Goal: Task Accomplishment & Management: Manage account settings

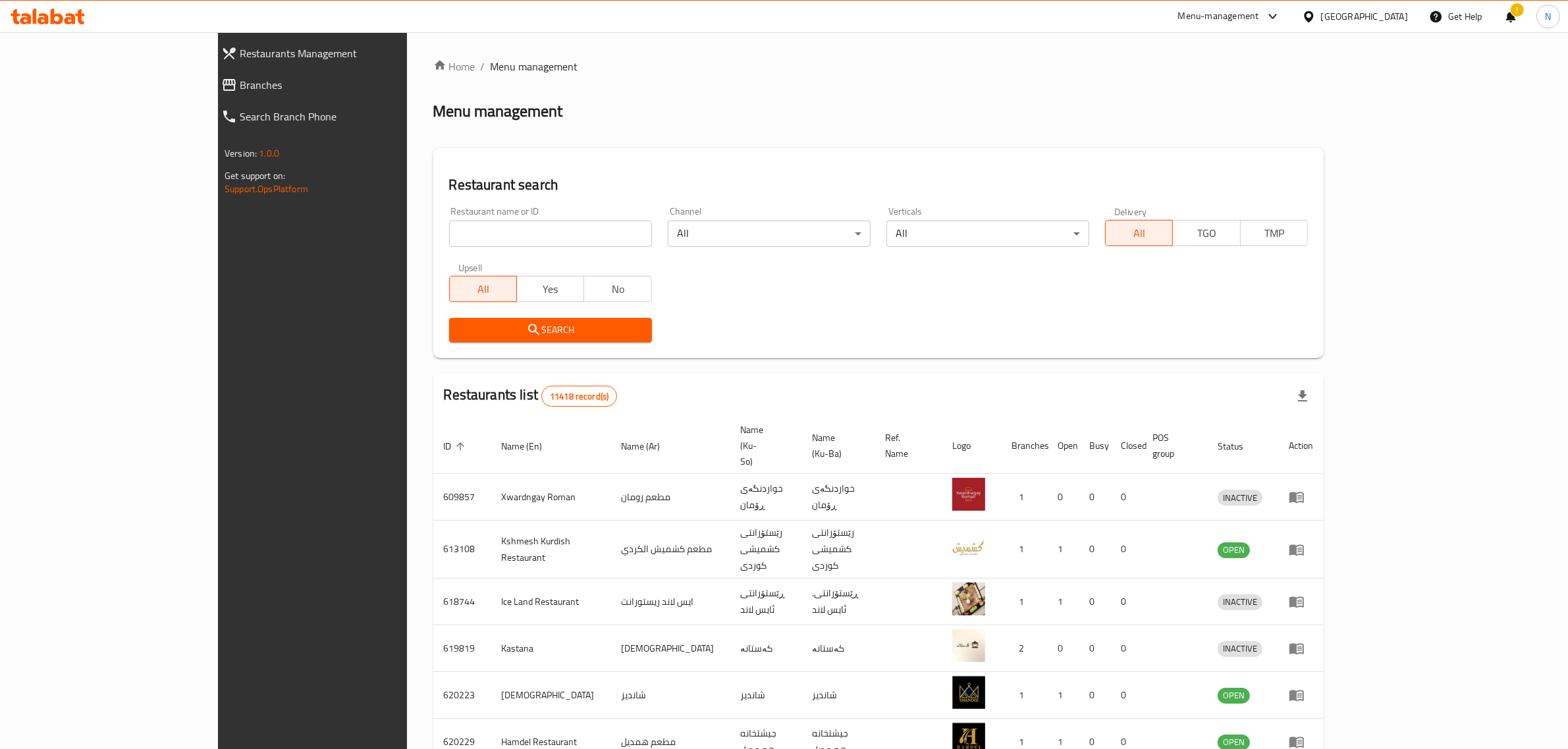
drag, startPoint x: 0, startPoint y: 0, endPoint x: 506, endPoint y: 242, distance: 560.9
click at [506, 242] on input "search" at bounding box center [550, 234] width 203 height 26
paste input "704555"
type input "704555"
click at [535, 324] on span "Search" at bounding box center [550, 330] width 182 height 16
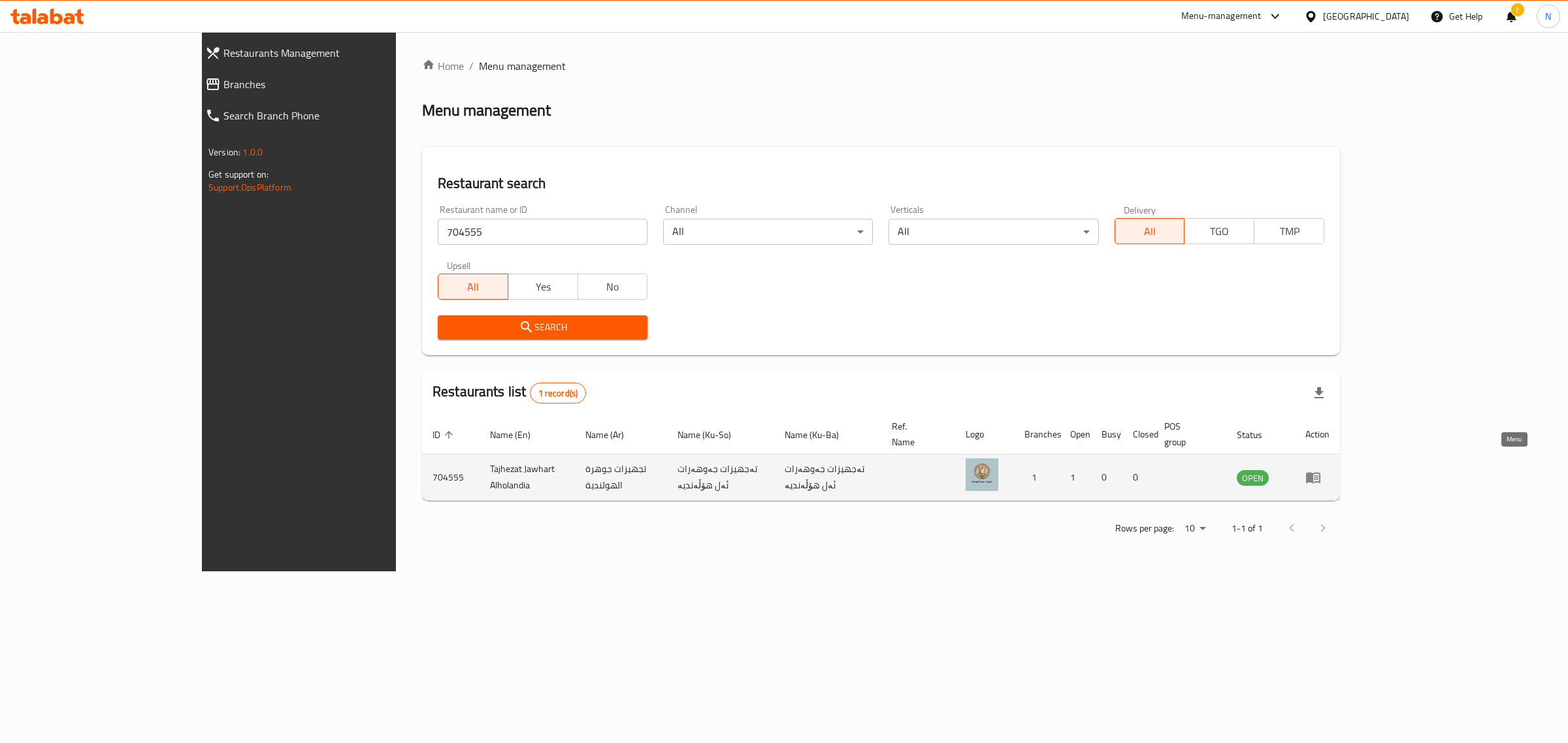
click at [1321, 472] on icon "enhanced table" at bounding box center [1314, 478] width 14 height 11
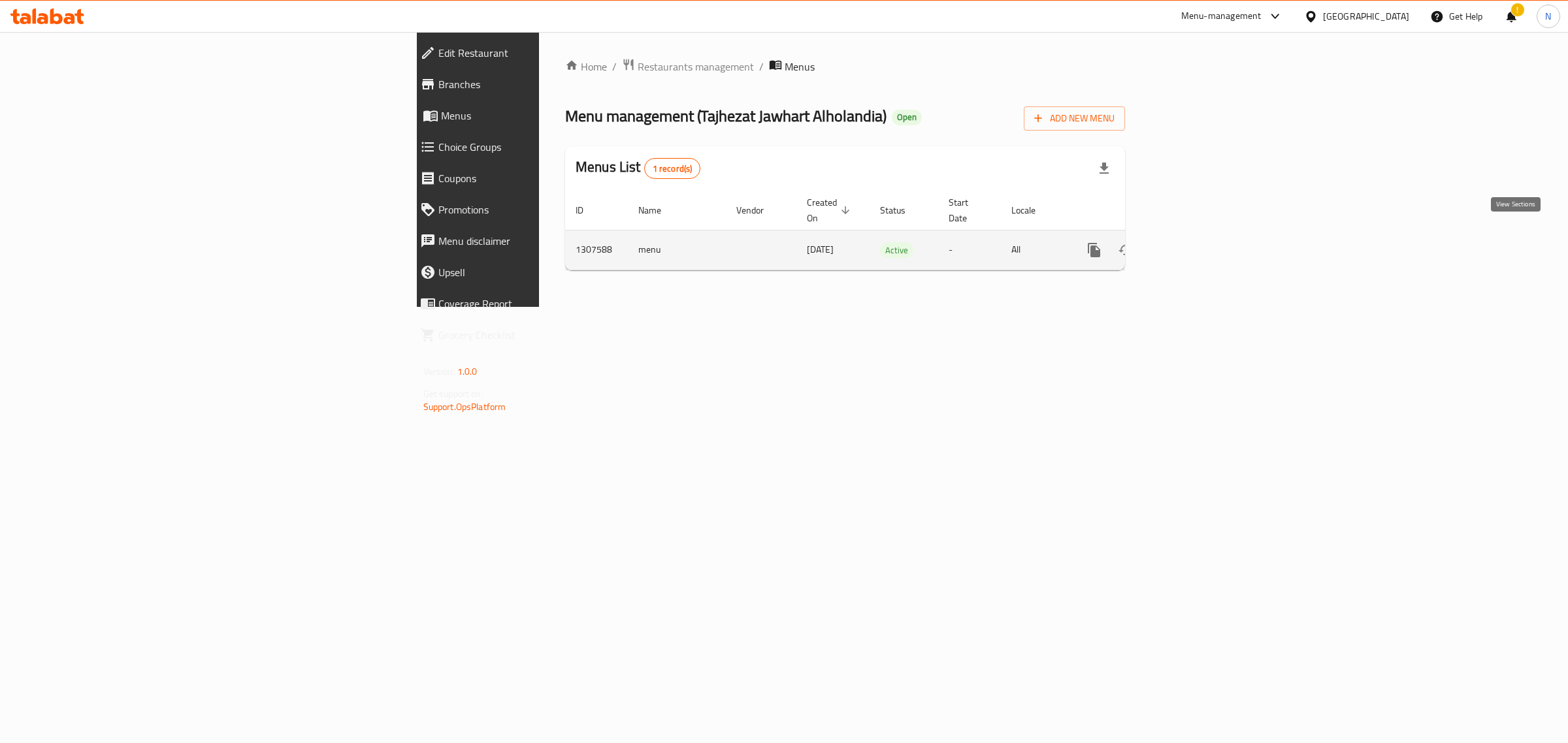
click at [1204, 234] on link "enhanced table" at bounding box center [1188, 250] width 32 height 32
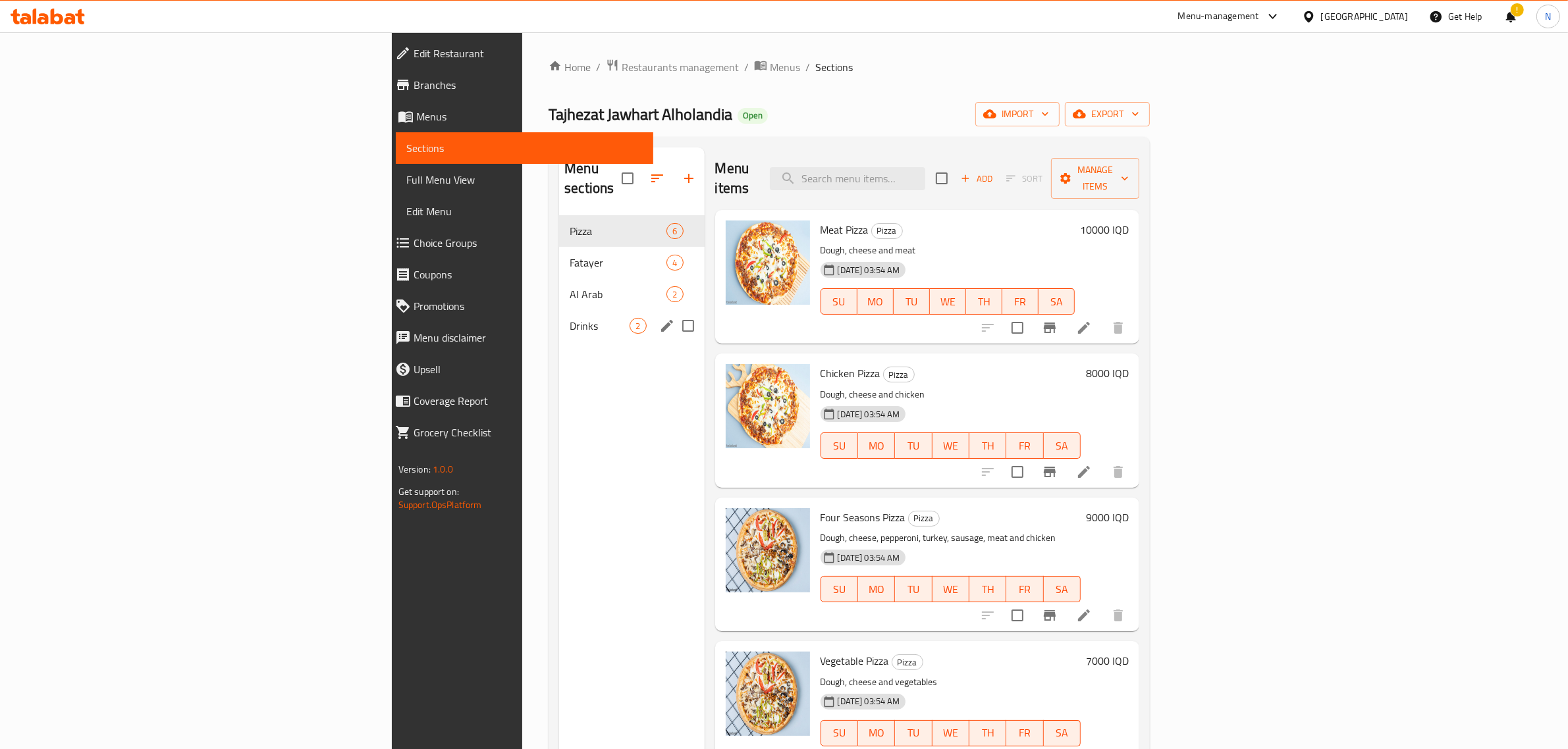
click at [559, 318] on div "Drinks 2" at bounding box center [631, 325] width 145 height 32
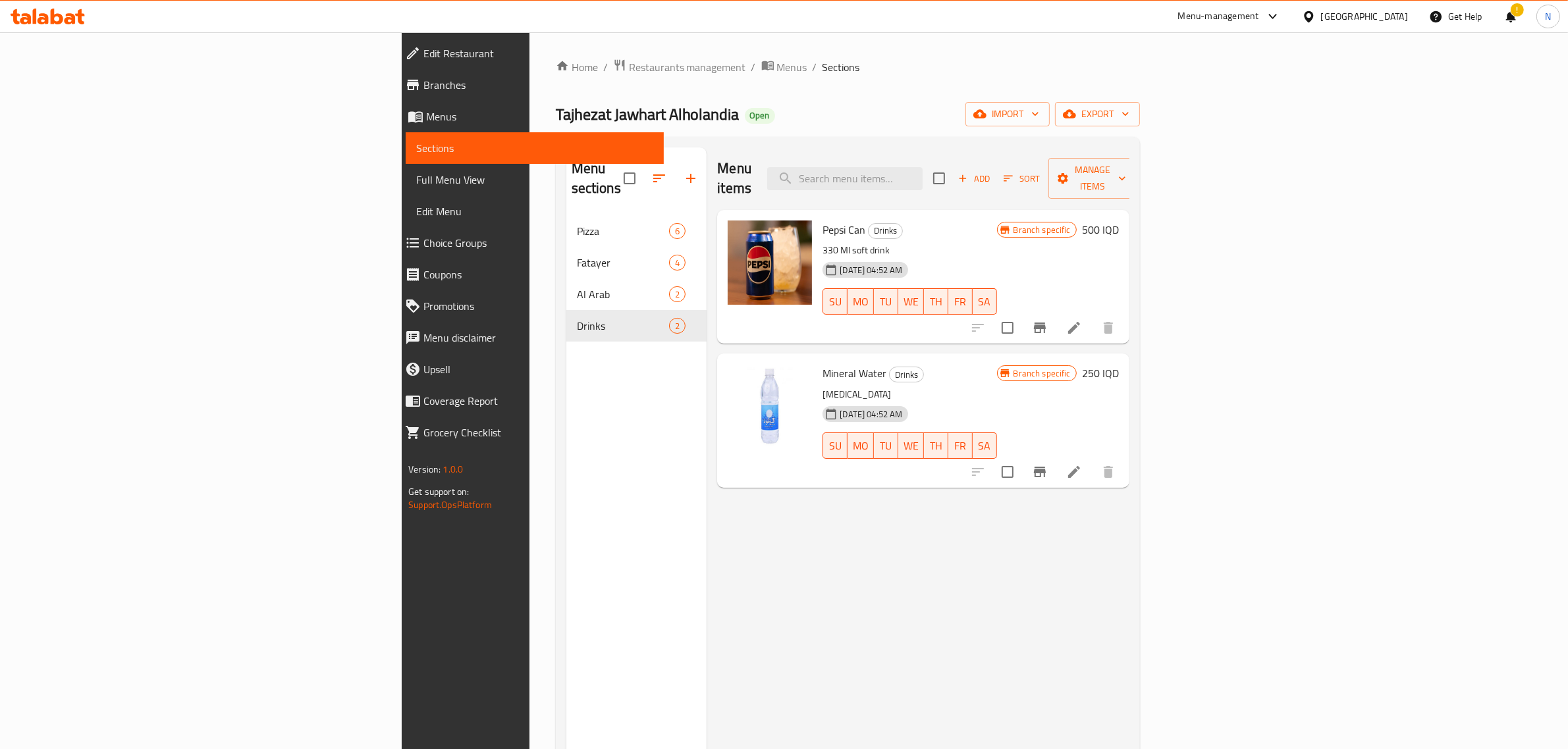
click at [1119, 221] on h6 "500 IQD" at bounding box center [1101, 230] width 37 height 18
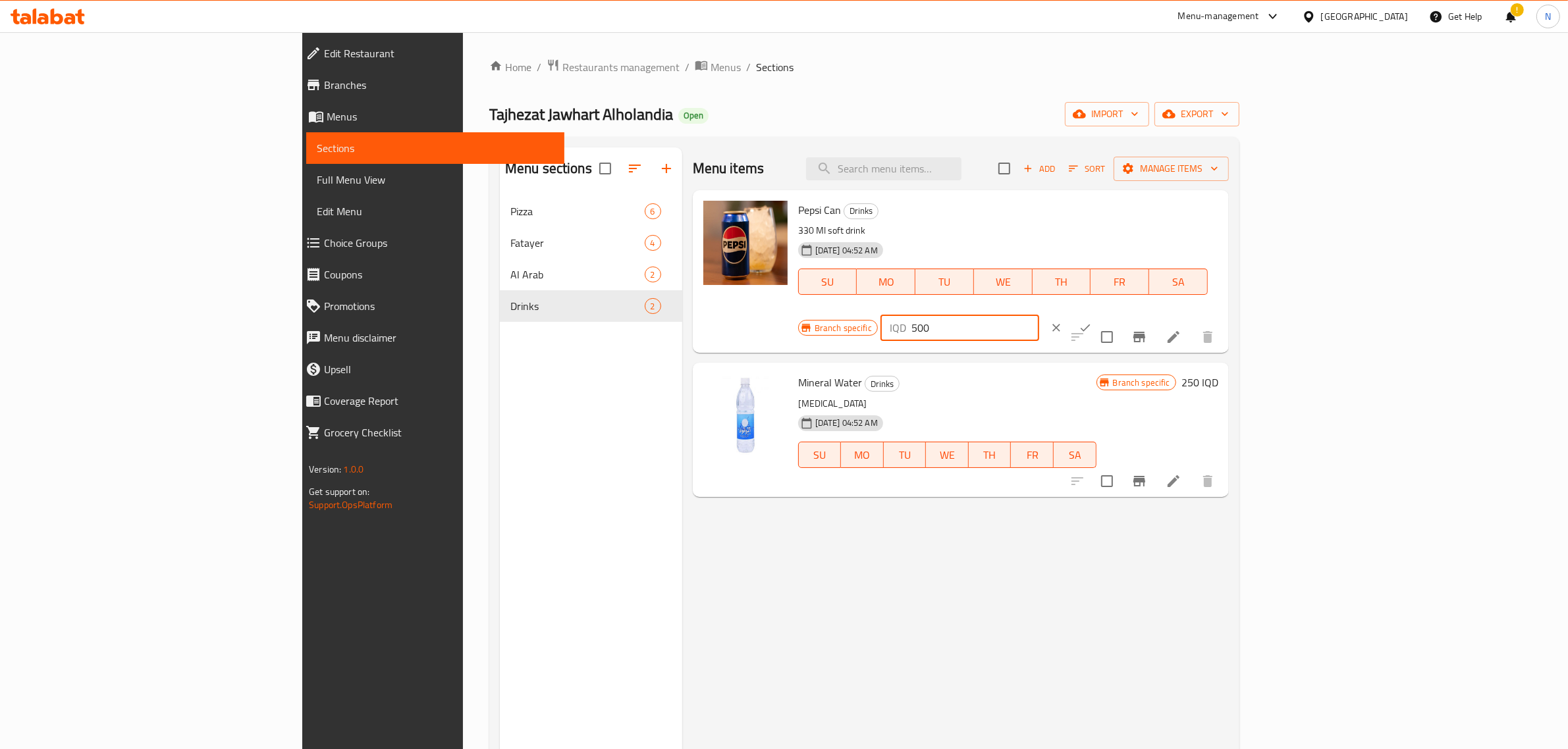
drag, startPoint x: 1345, startPoint y: 218, endPoint x: 1188, endPoint y: 212, distance: 157.1
click at [1188, 212] on div "Pepsi Can Drinks 330 Ml soft drink 25-08-2025 04:52 AM SU MO TU WE TH FR SA Bra…" at bounding box center [1009, 271] width 431 height 152
type input "750"
click at [1224, 196] on div "Pepsi Can Drinks 330 Ml soft drink 25-08-2025 04:52 AM SU MO TU WE TH FR SA Bra…" at bounding box center [1009, 271] width 431 height 152
click at [1092, 321] on icon "ok" at bounding box center [1085, 327] width 13 height 13
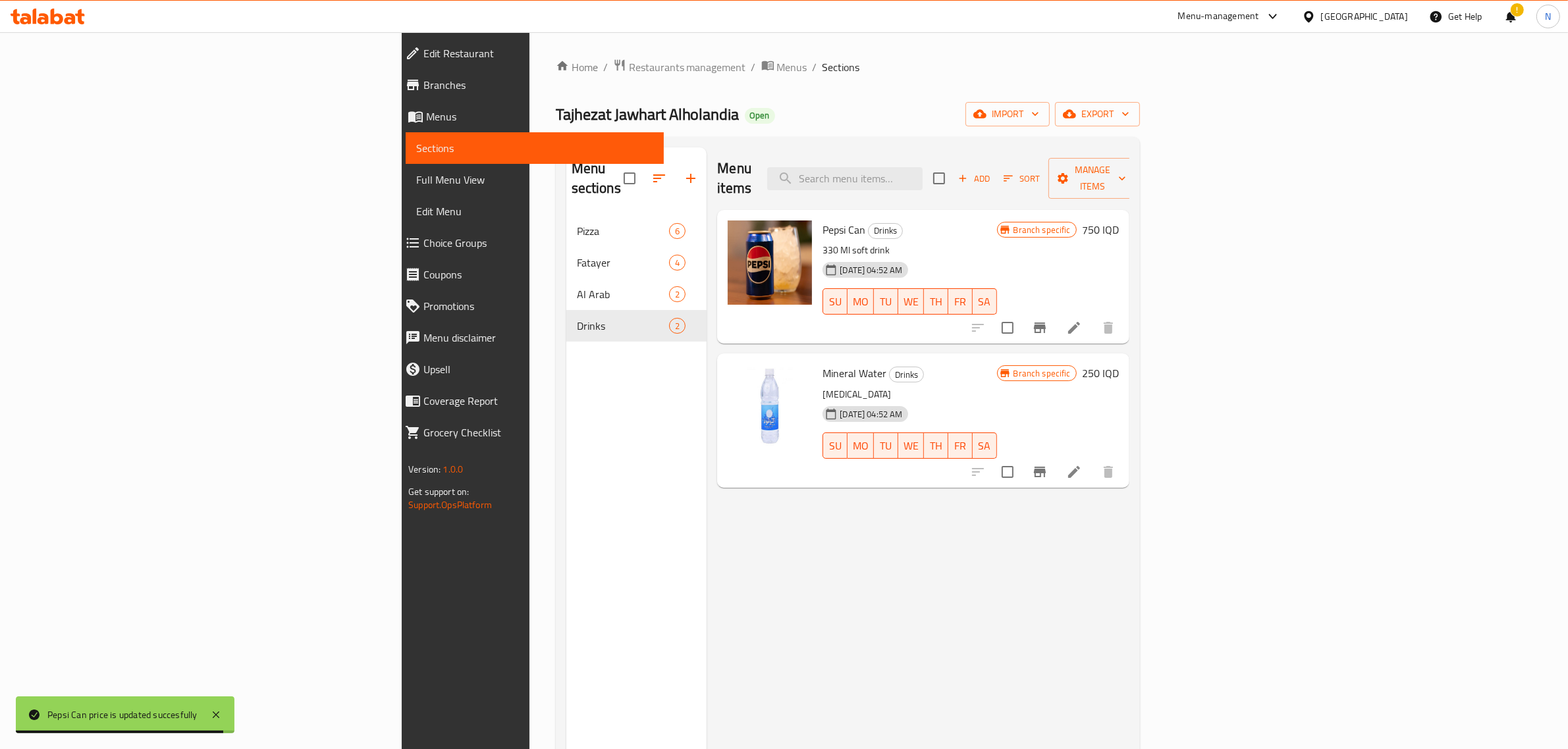
click at [1082, 320] on icon at bounding box center [1073, 327] width 15 height 15
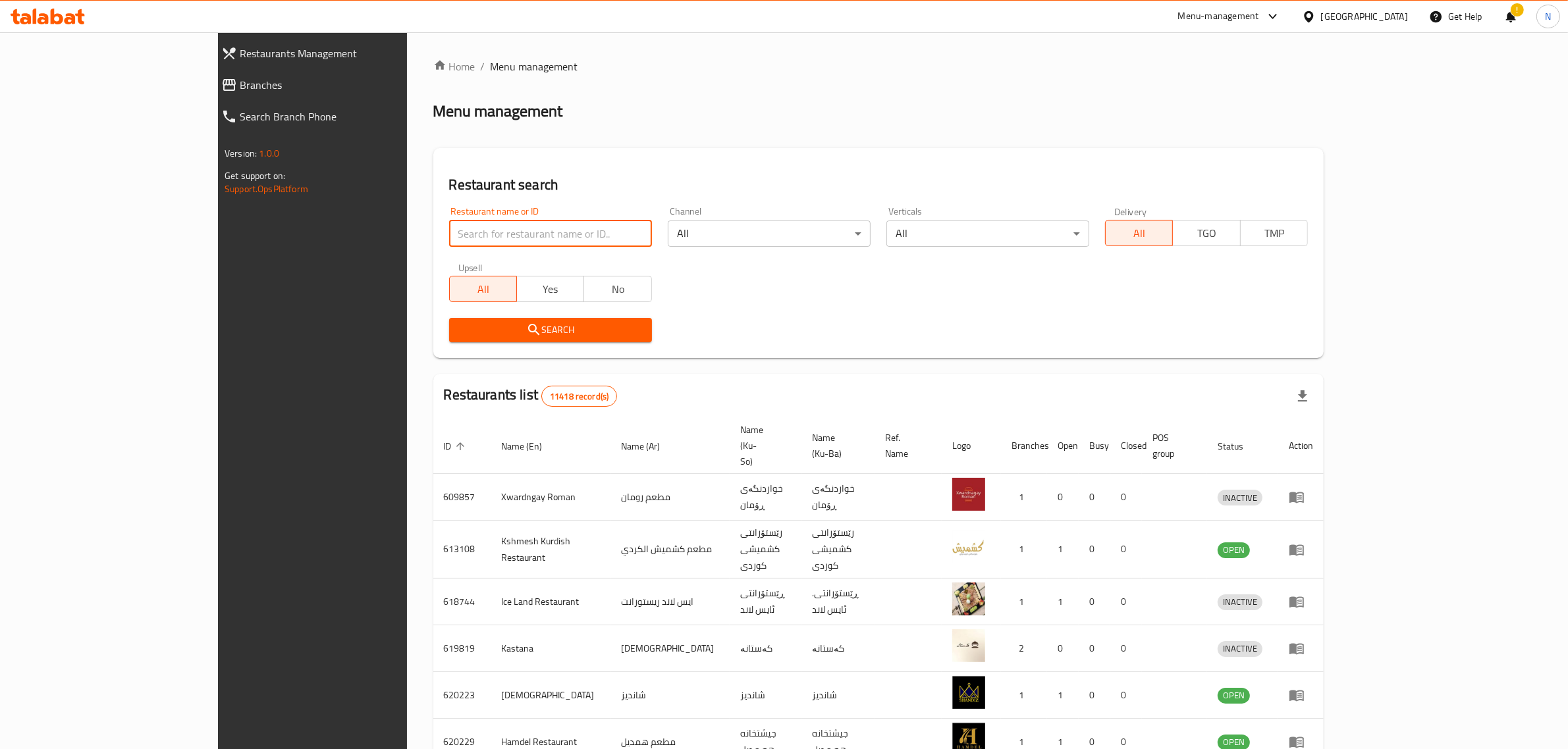
click at [522, 245] on input "search" at bounding box center [550, 234] width 203 height 26
paste input "704555"
type input "704555"
click at [546, 325] on span "Search" at bounding box center [550, 330] width 182 height 16
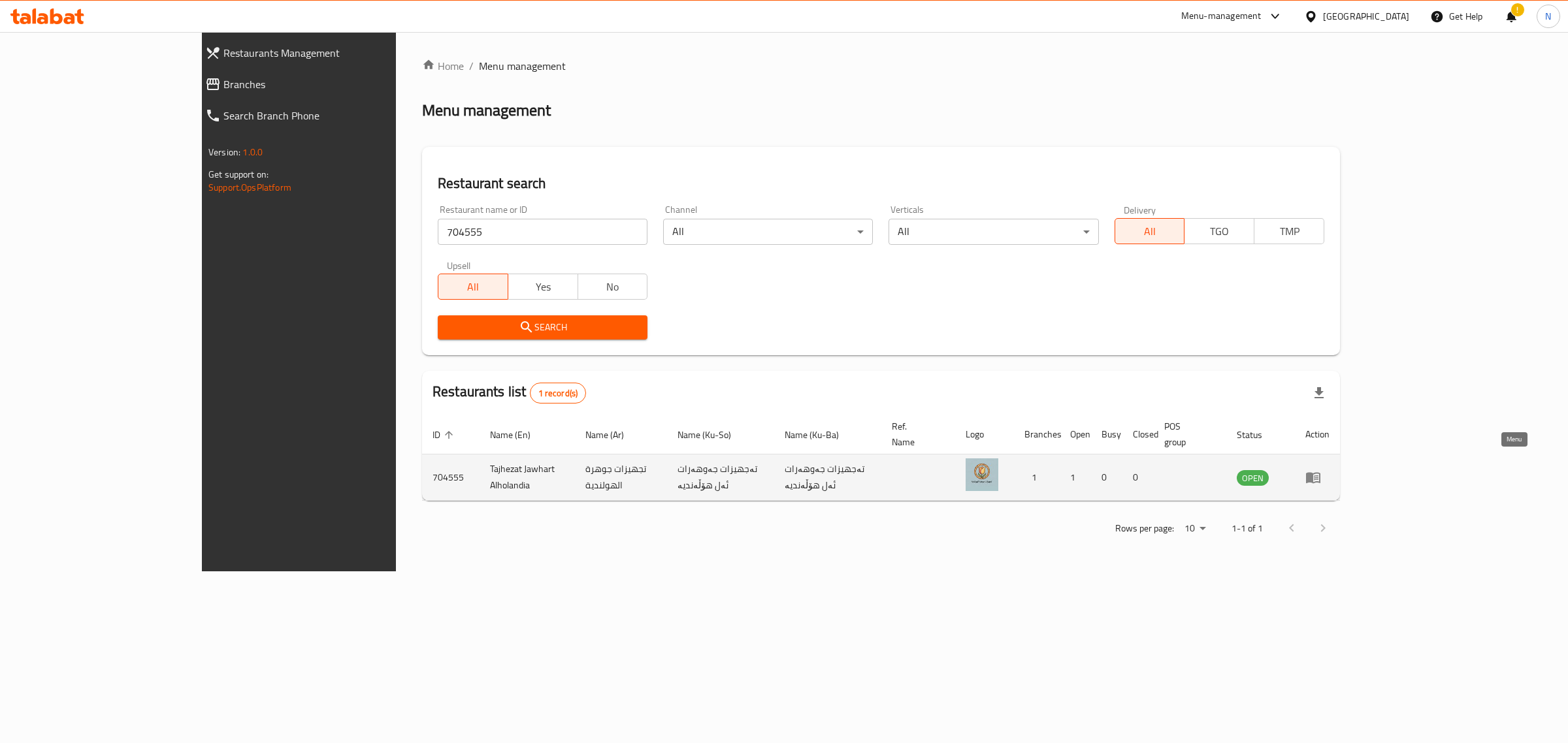
click at [1330, 470] on link "enhanced table" at bounding box center [1317, 477] width 24 height 15
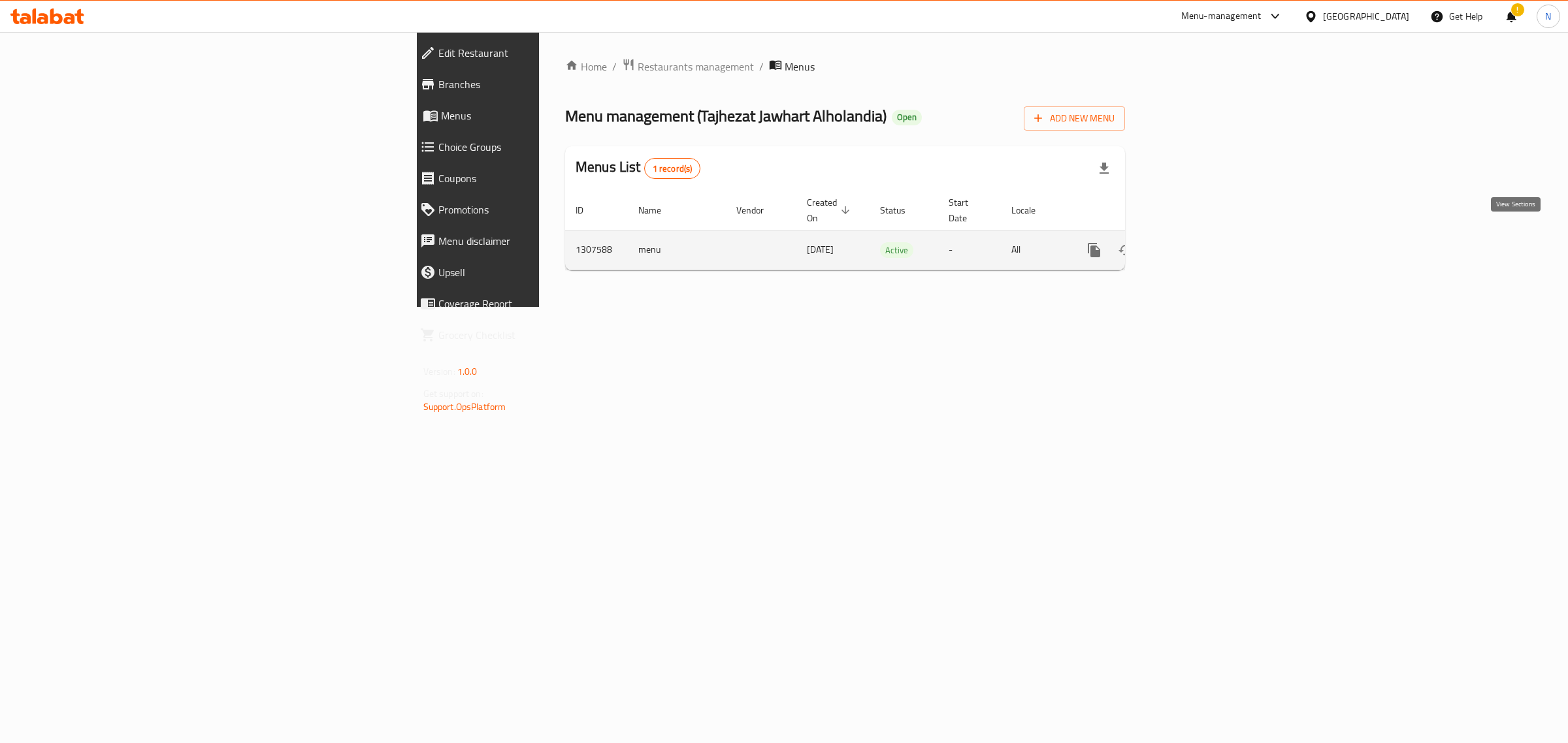
click at [1204, 237] on link "enhanced table" at bounding box center [1188, 250] width 32 height 32
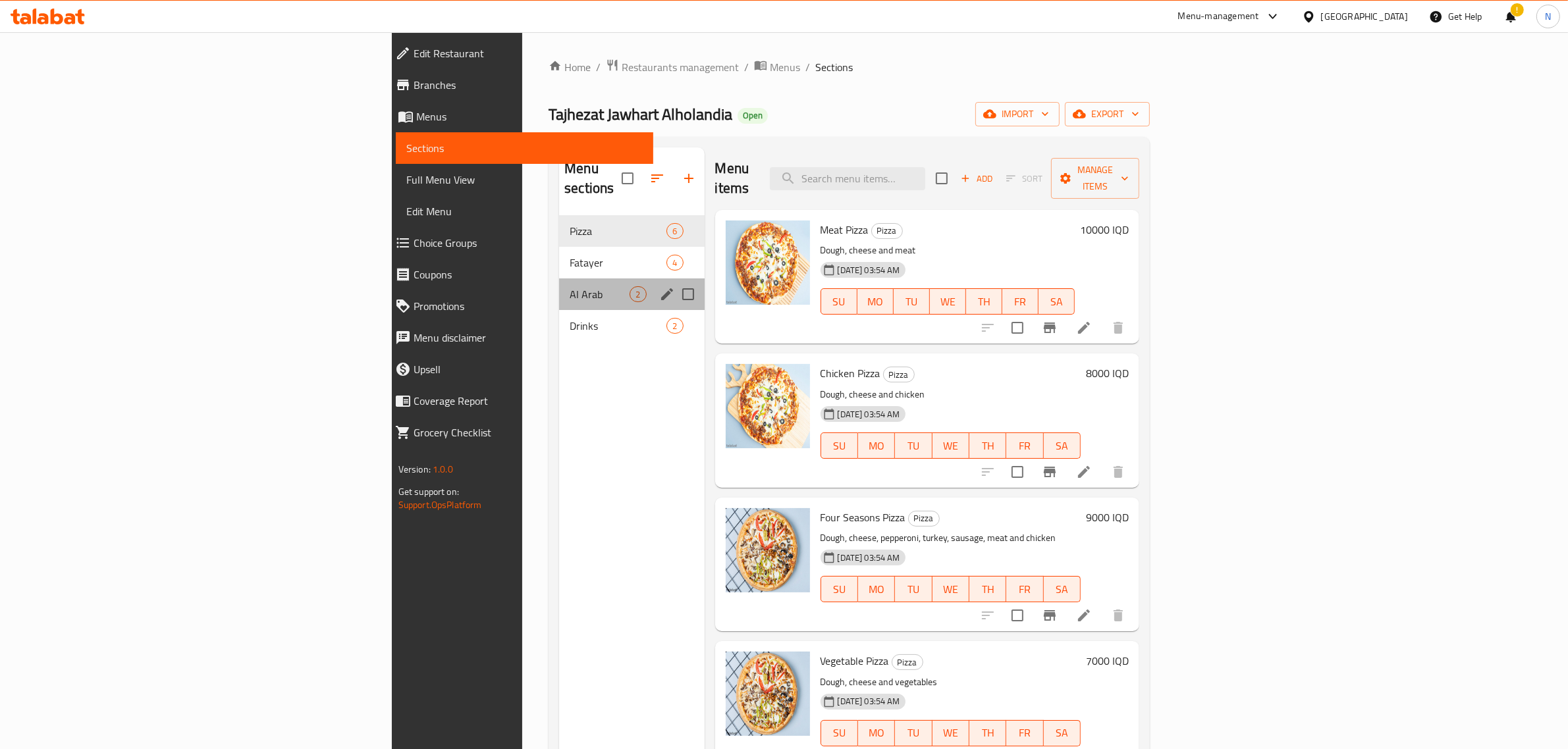
click at [559, 286] on div "Al Arab 2" at bounding box center [631, 294] width 145 height 32
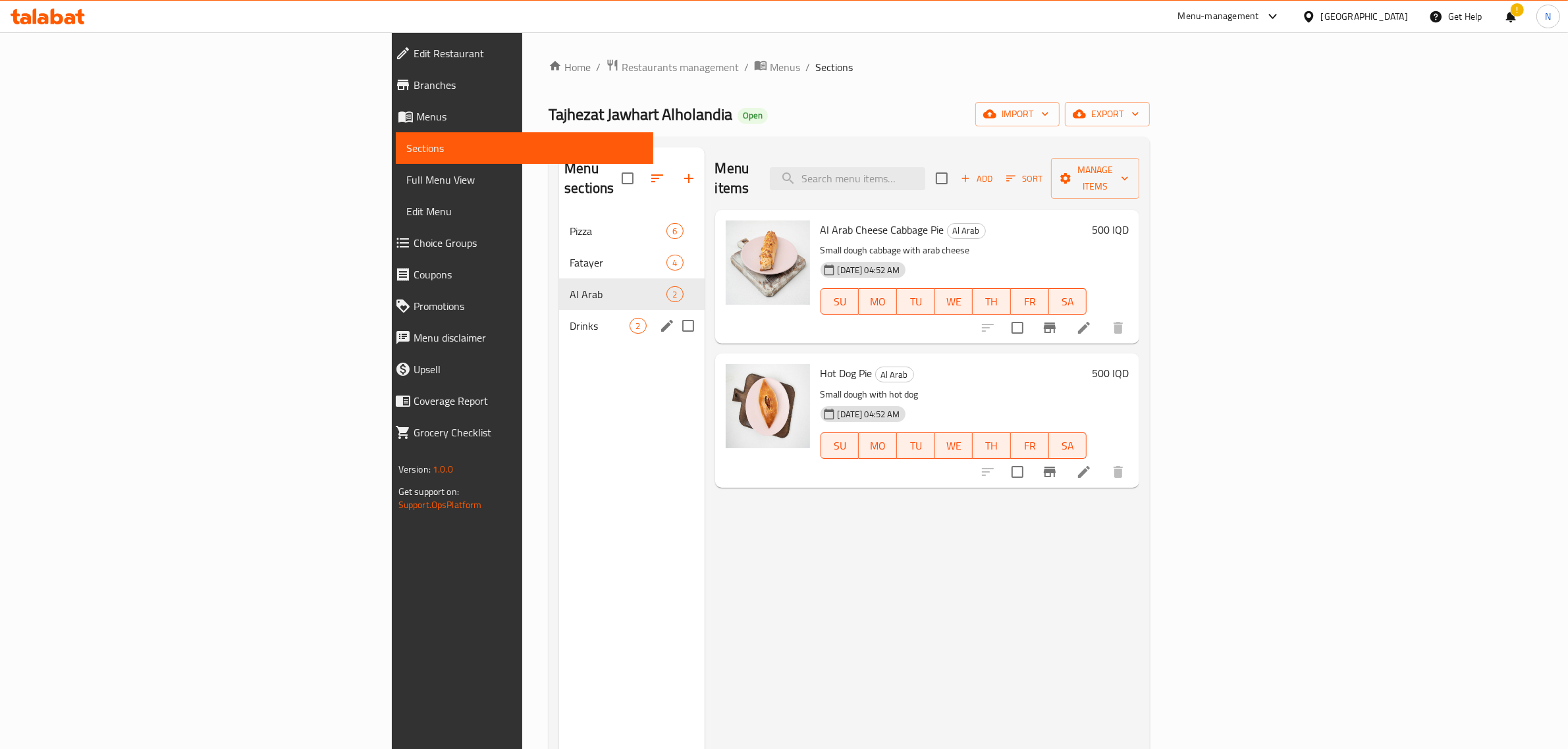
click at [569, 318] on span "Drinks" at bounding box center [599, 325] width 60 height 15
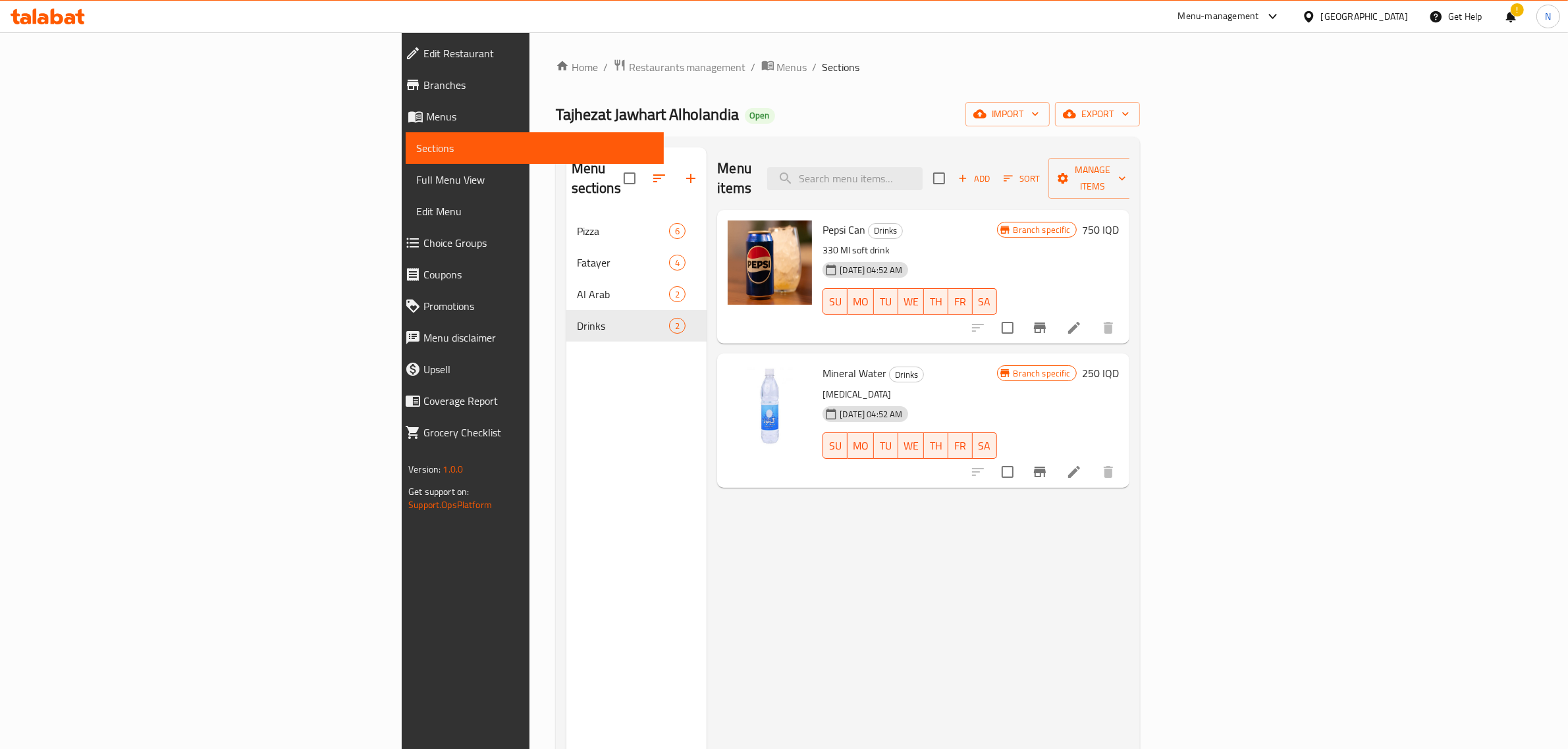
click at [1119, 221] on h6 "750 IQD" at bounding box center [1101, 230] width 37 height 18
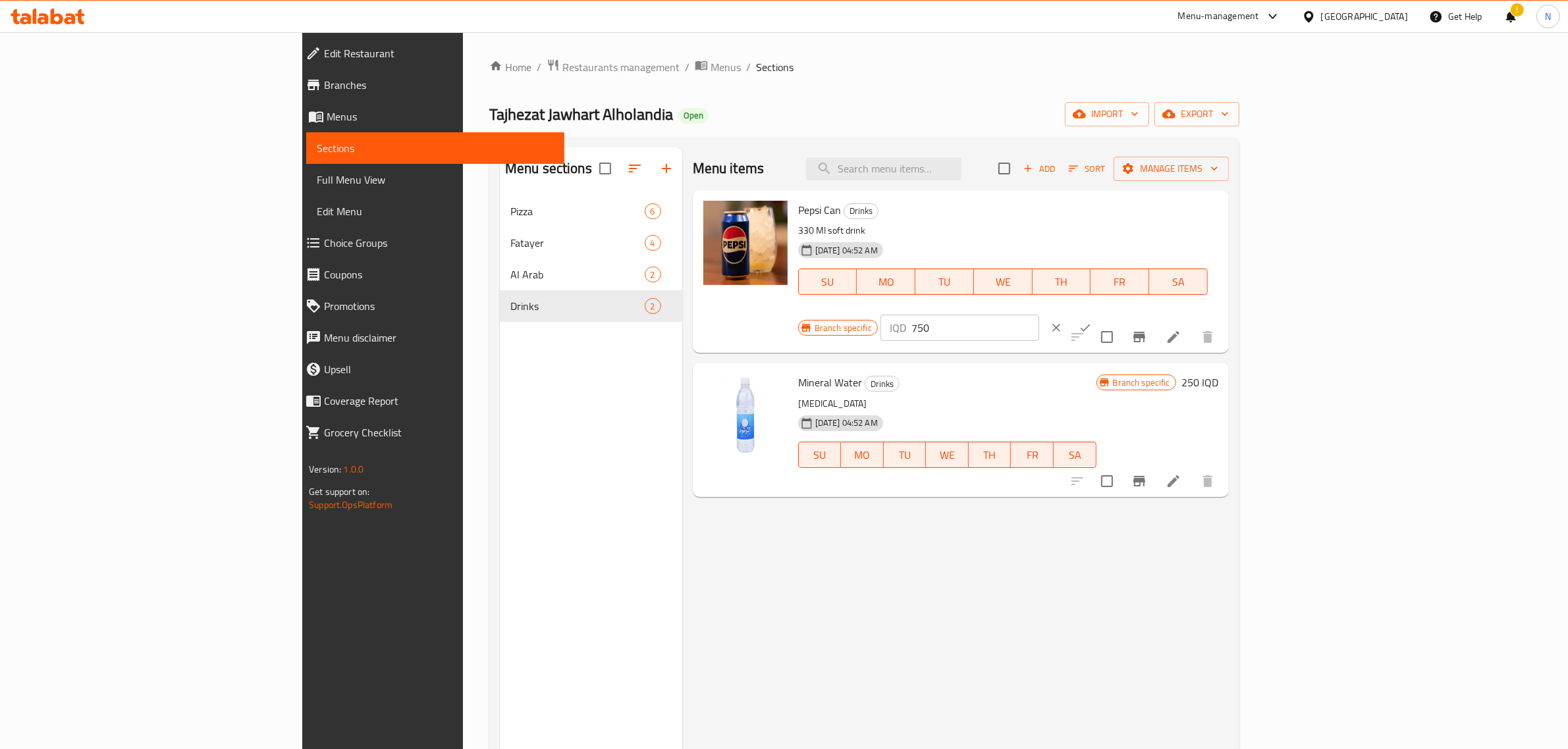
click at [1040, 315] on input "750" at bounding box center [975, 327] width 127 height 26
click at [1145, 332] on icon "Branch-specific-item" at bounding box center [1139, 337] width 12 height 11
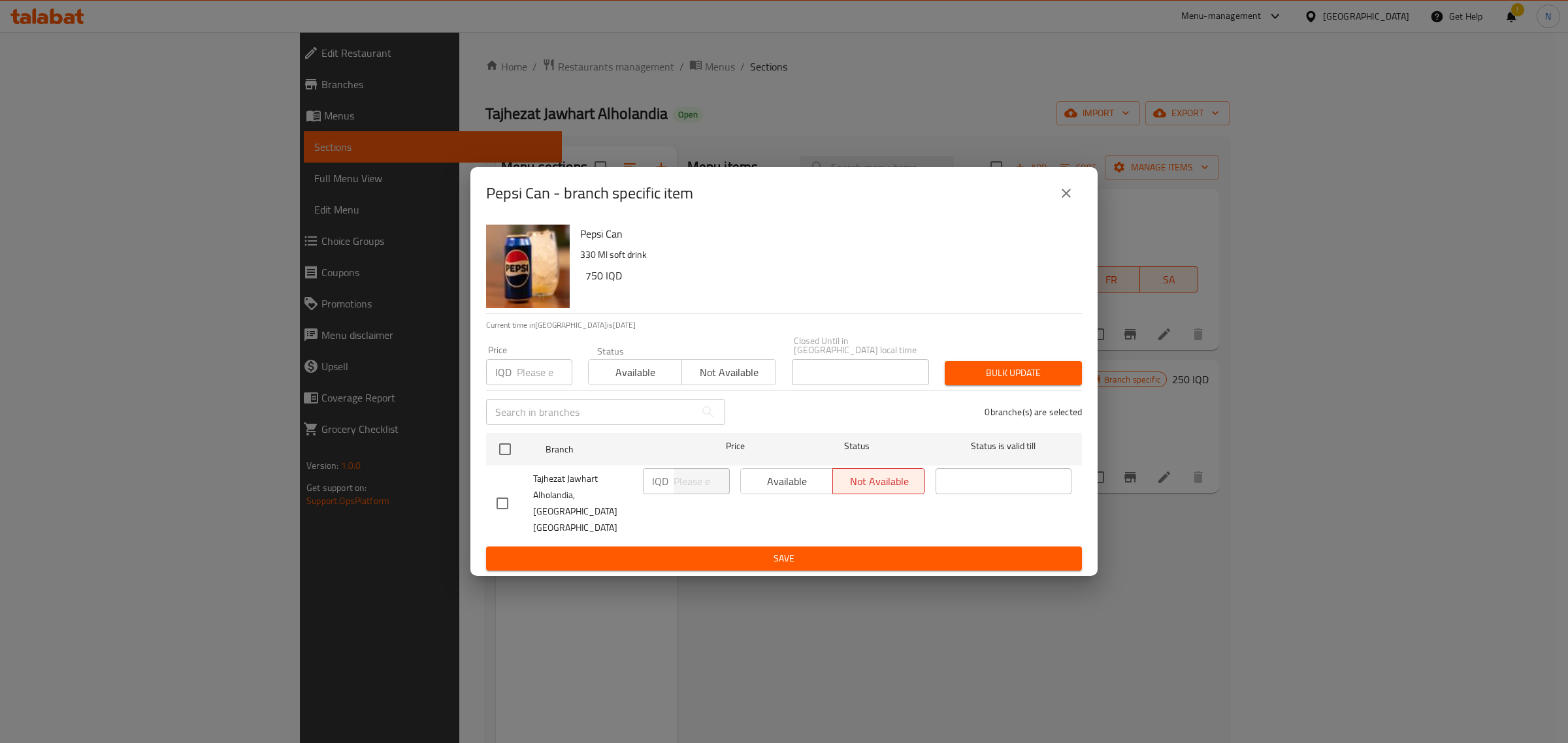
click at [542, 385] on input "number" at bounding box center [545, 372] width 56 height 26
paste input "750"
type input "750"
click at [639, 370] on div "Available Not available" at bounding box center [682, 365] width 189 height 39
click at [638, 377] on span "Available" at bounding box center [635, 372] width 83 height 19
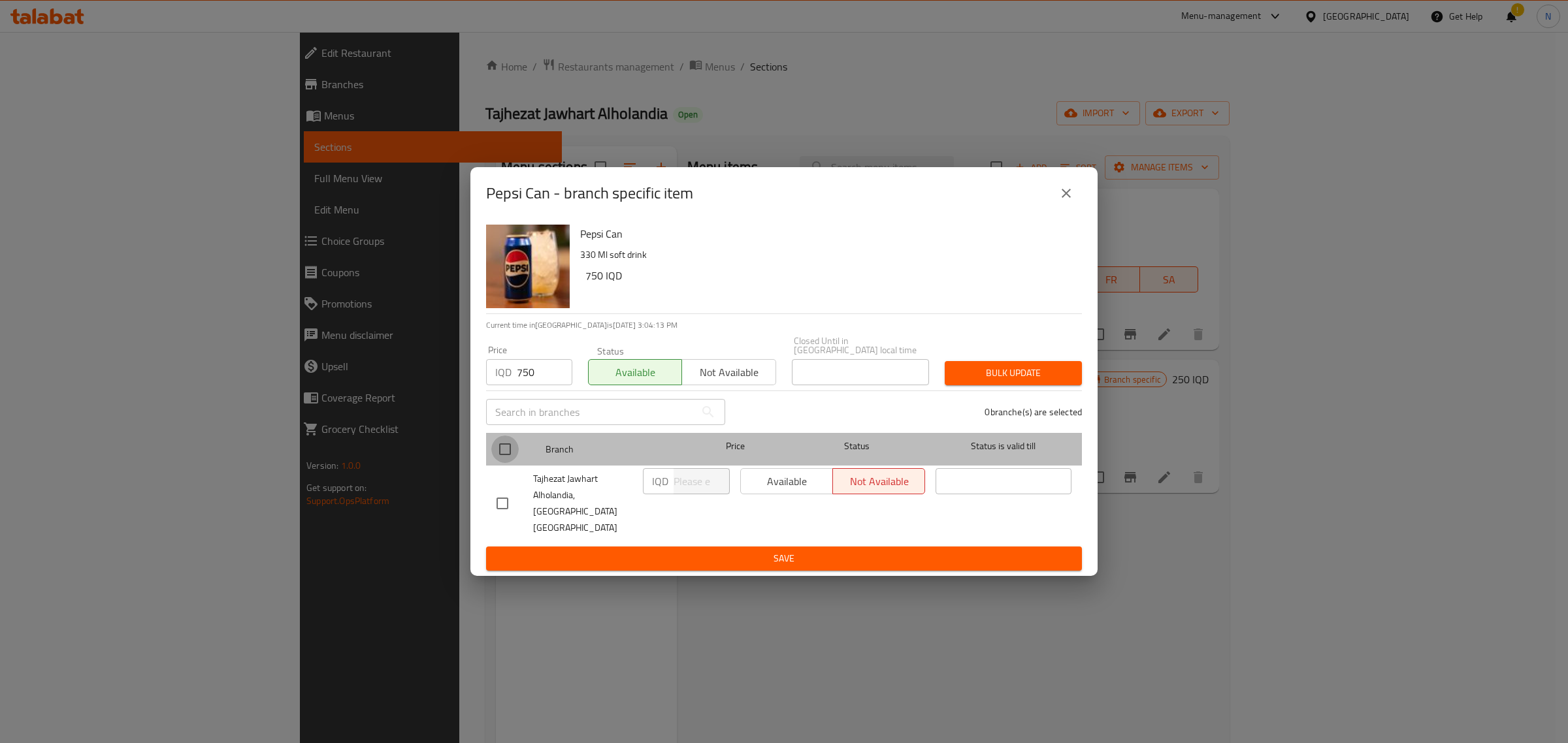
click at [508, 463] on input "checkbox" at bounding box center [505, 449] width 27 height 27
checkbox input "true"
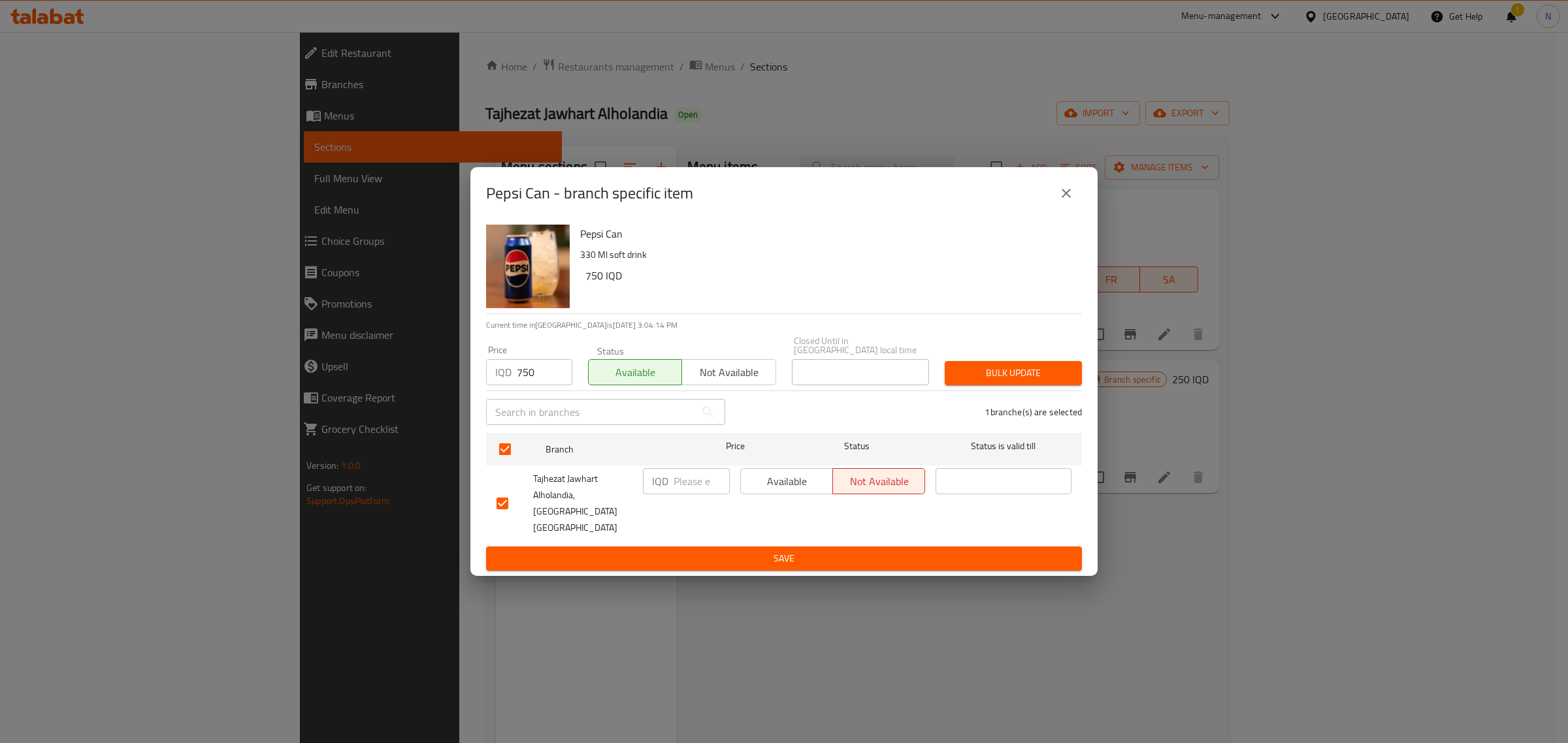
click at [693, 485] on input "number" at bounding box center [702, 481] width 56 height 26
paste input "750"
type input "750"
click at [822, 494] on button "Available" at bounding box center [786, 481] width 93 height 26
click at [817, 550] on span "Save" at bounding box center [783, 558] width 575 height 16
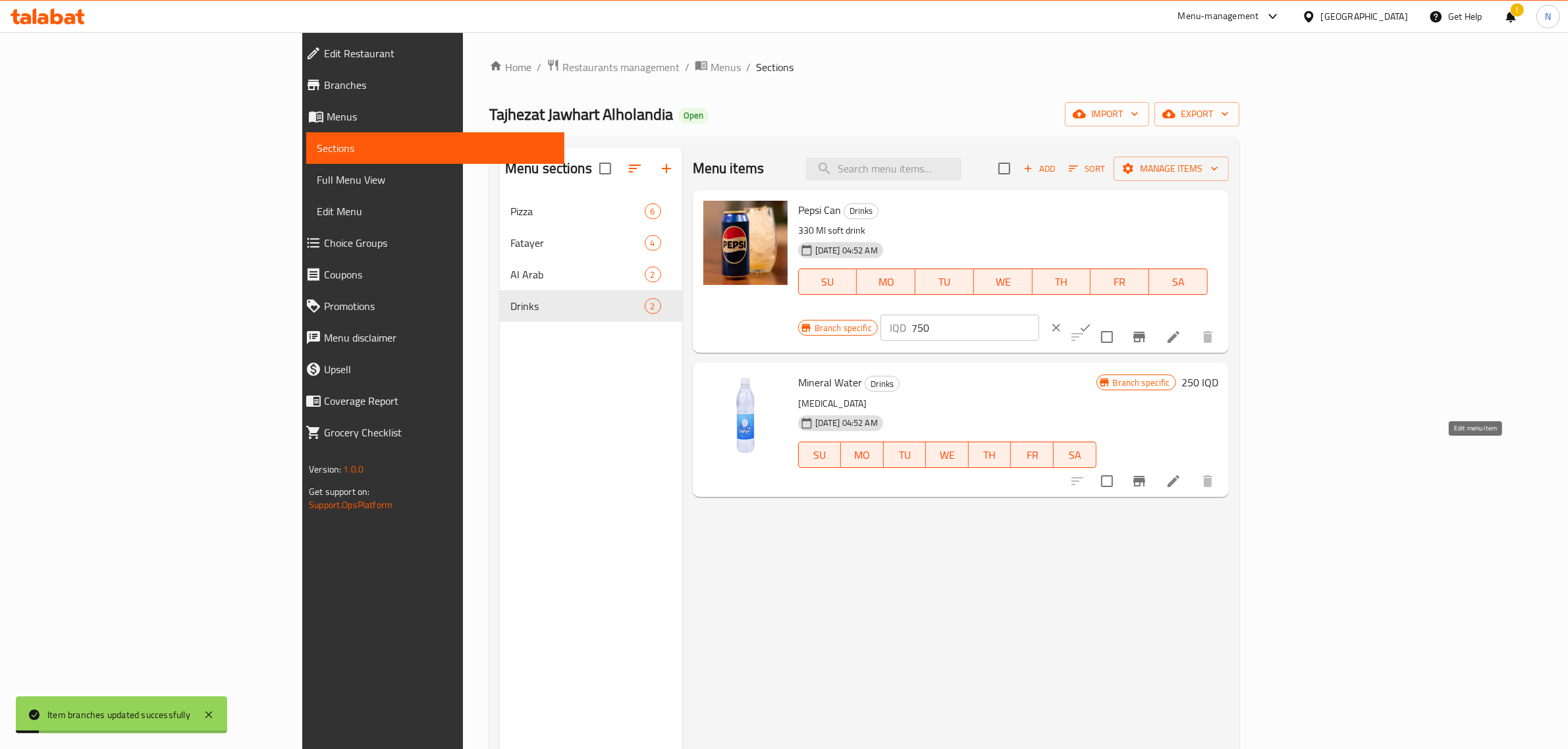
click at [1180, 475] on icon at bounding box center [1173, 481] width 12 height 12
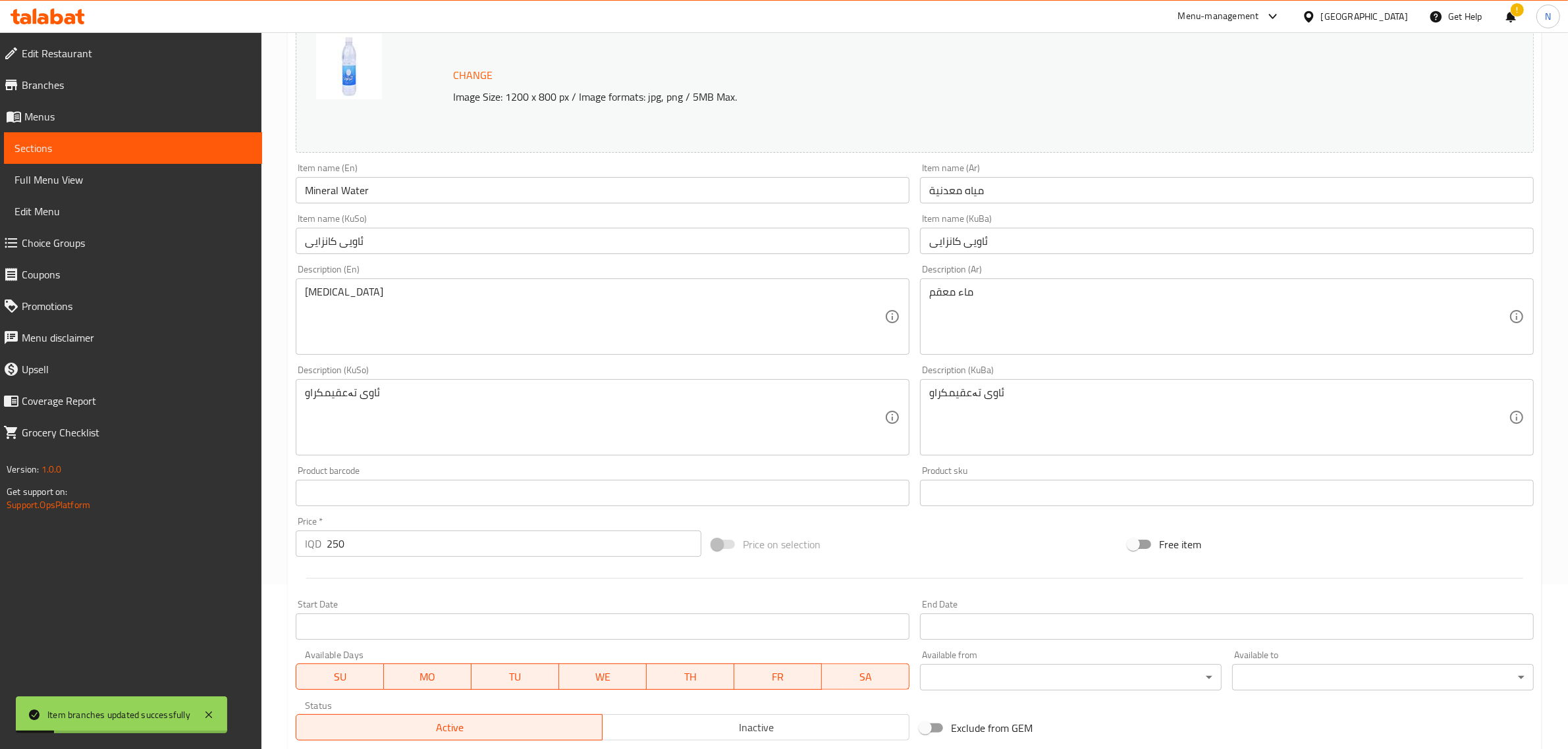
scroll to position [350, 0]
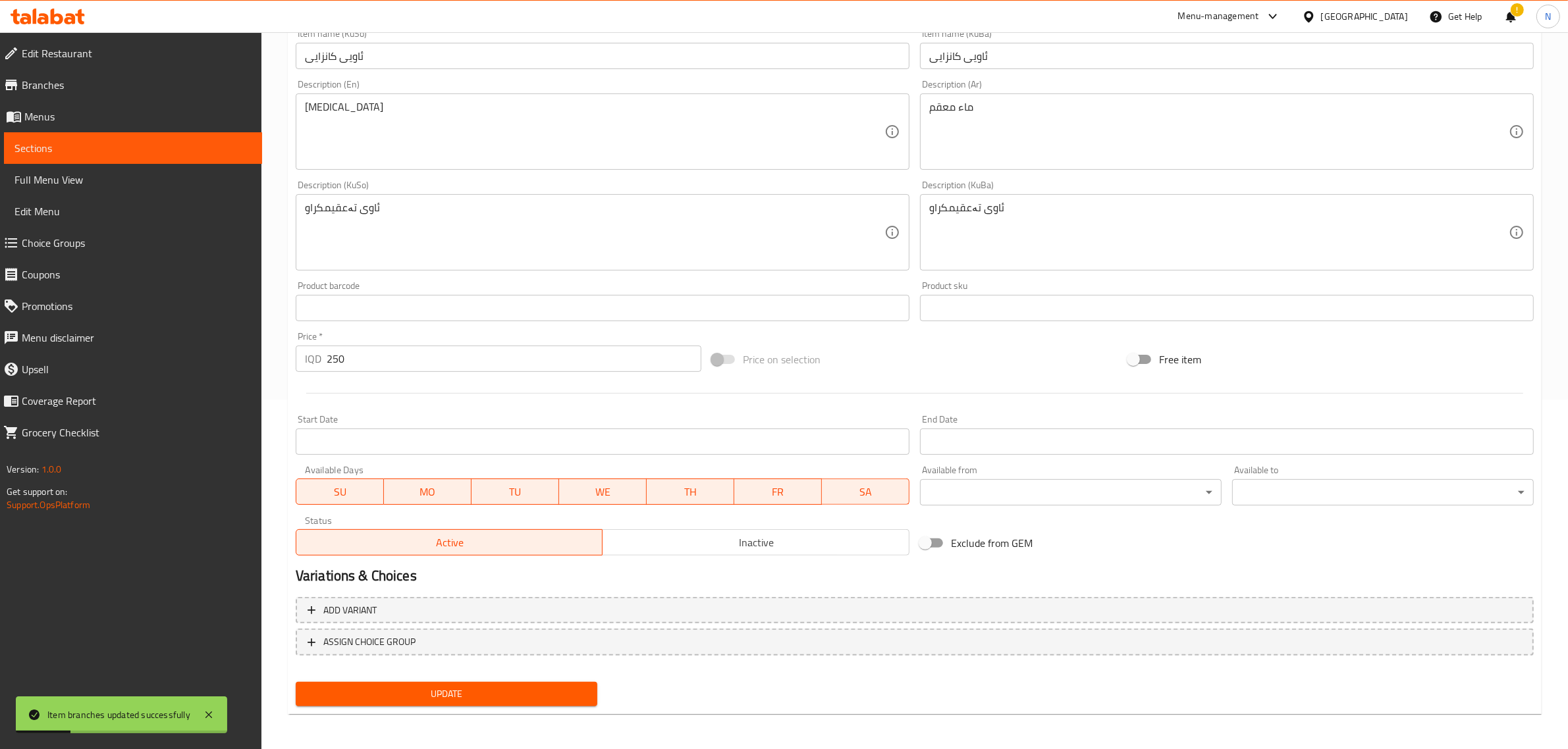
click at [792, 548] on span "Inactive" at bounding box center [756, 543] width 297 height 19
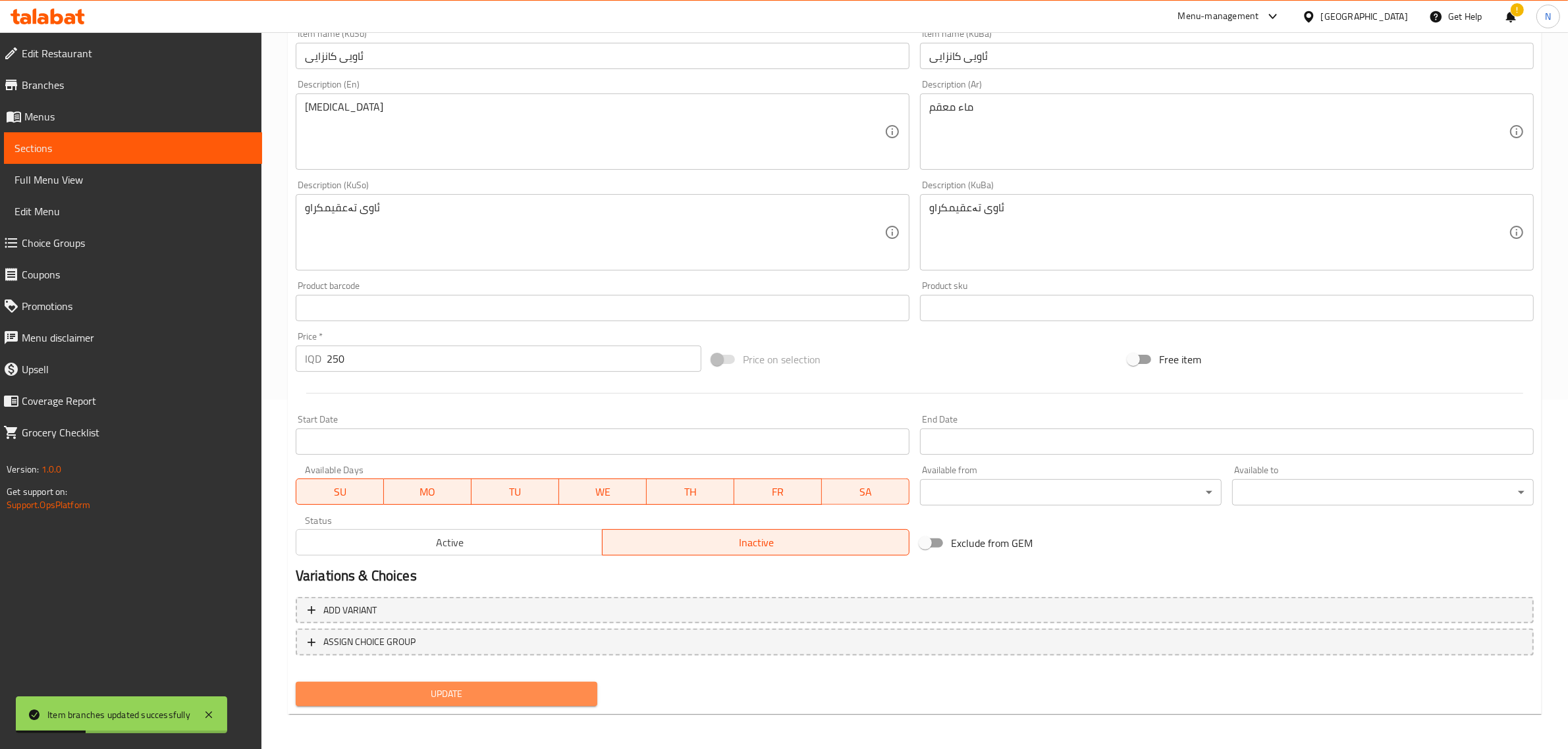
click at [555, 700] on span "Update" at bounding box center [447, 694] width 280 height 16
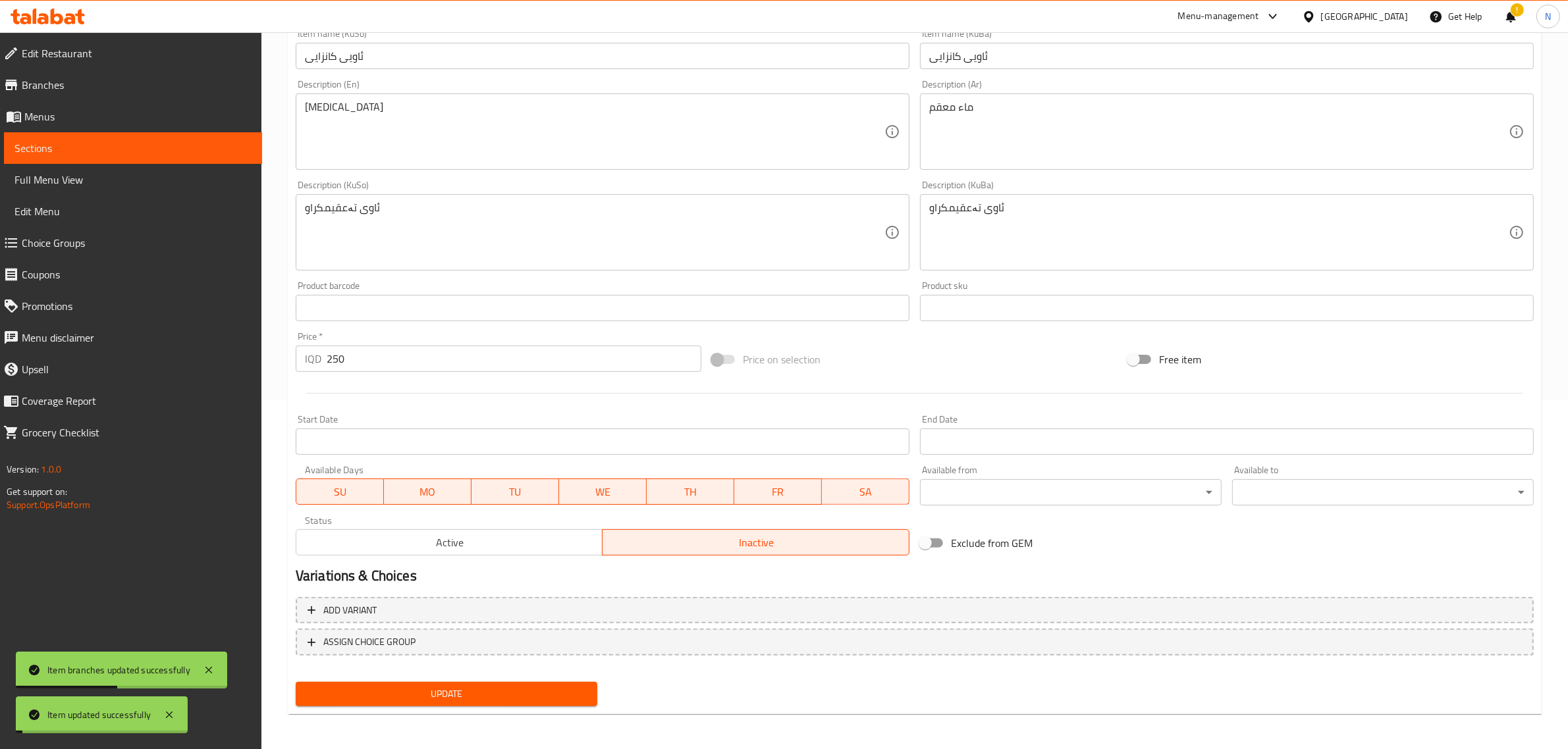
scroll to position [0, 0]
